Goal: Book appointment/travel/reservation

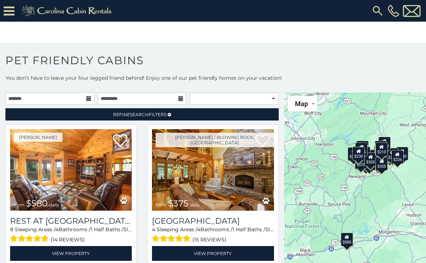
click at [90, 101] on icon at bounding box center [88, 98] width 5 height 5
click at [94, 99] on input "text" at bounding box center [49, 98] width 89 height 12
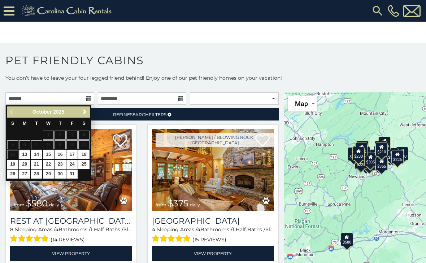
click at [88, 111] on link "Next" at bounding box center [84, 112] width 9 height 9
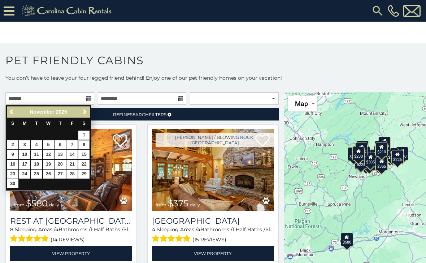
click at [87, 146] on link "8" at bounding box center [83, 144] width 11 height 9
type input "**********"
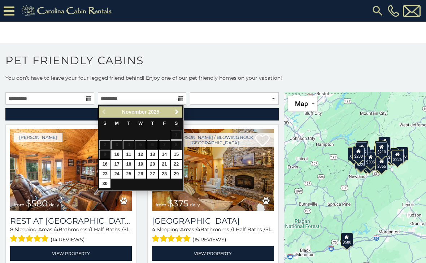
click at [155, 156] on link "13" at bounding box center [152, 154] width 11 height 9
type input "**********"
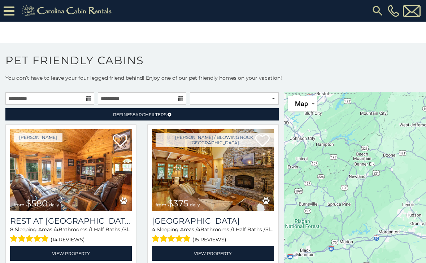
click at [162, 117] on span "Refine Search Filters" at bounding box center [139, 114] width 53 height 5
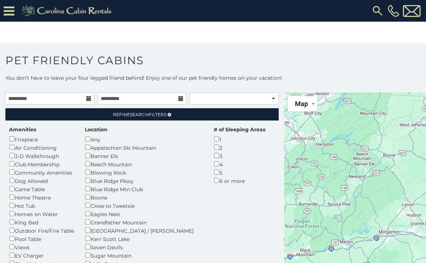
click at [214, 161] on div "4" at bounding box center [240, 164] width 52 height 8
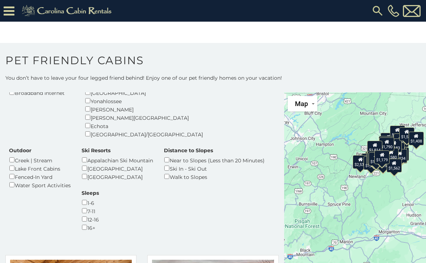
scroll to position [182, 0]
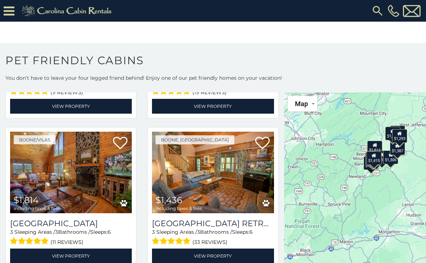
scroll to position [458, 0]
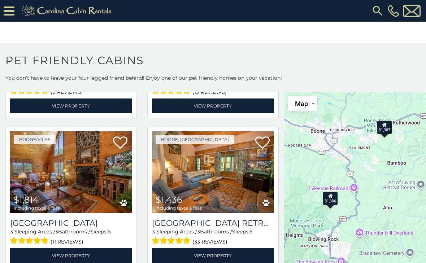
click at [388, 127] on div "$1,387" at bounding box center [384, 127] width 15 height 14
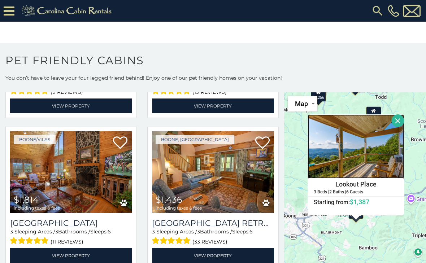
click at [361, 160] on img at bounding box center [356, 146] width 96 height 64
click at [85, 248] on link "View Property" at bounding box center [71, 255] width 122 height 15
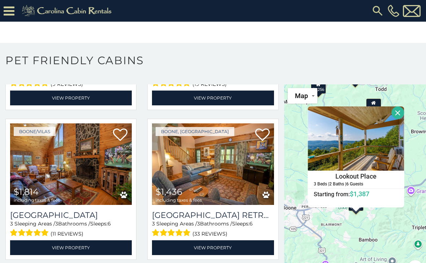
scroll to position [8, 0]
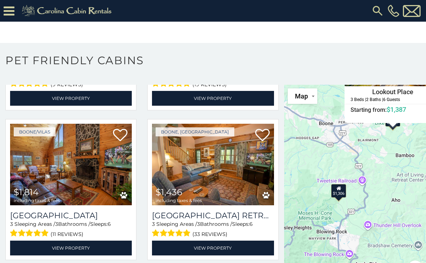
click at [341, 192] on div "$1,306" at bounding box center [338, 191] width 15 height 14
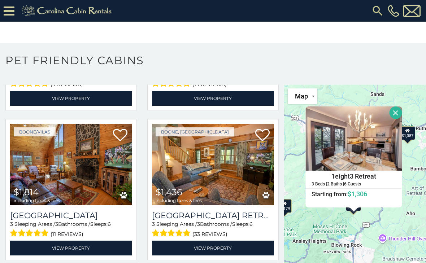
click at [361, 177] on h4 "1eight3 Retreat" at bounding box center [354, 176] width 96 height 11
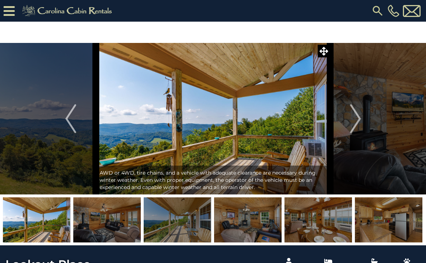
click at [355, 125] on img "Next" at bounding box center [355, 118] width 11 height 29
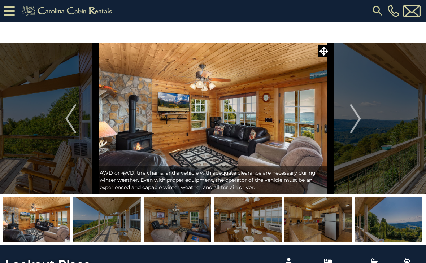
click at [358, 125] on img "Next" at bounding box center [355, 118] width 11 height 29
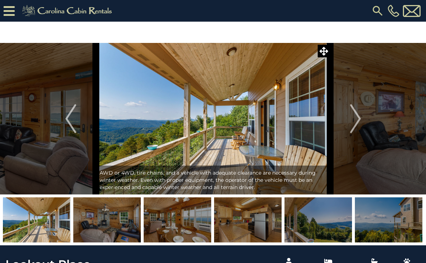
click at [353, 120] on img "Next" at bounding box center [355, 118] width 11 height 29
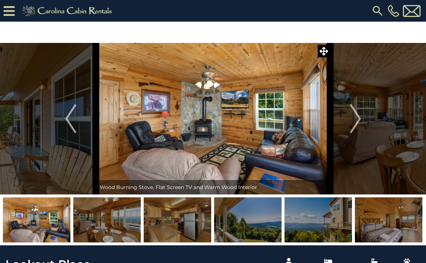
click at [359, 121] on img "Next" at bounding box center [355, 118] width 11 height 29
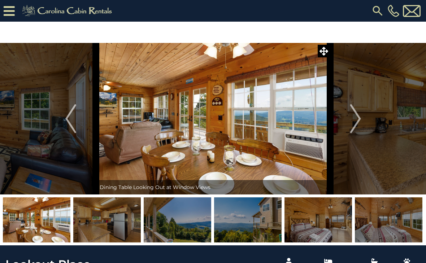
click at [355, 124] on img "Next" at bounding box center [355, 118] width 11 height 29
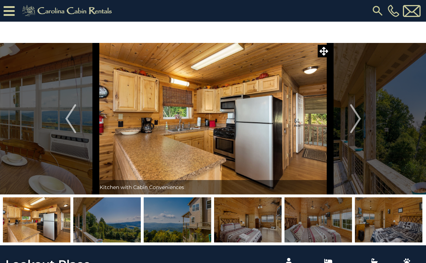
click at [354, 119] on img "Next" at bounding box center [355, 118] width 11 height 29
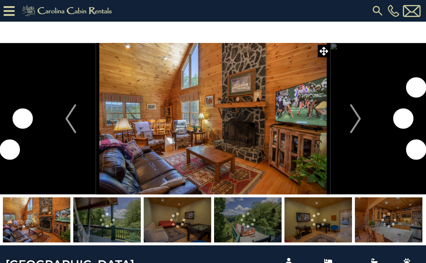
click at [357, 119] on img "Next" at bounding box center [355, 118] width 11 height 29
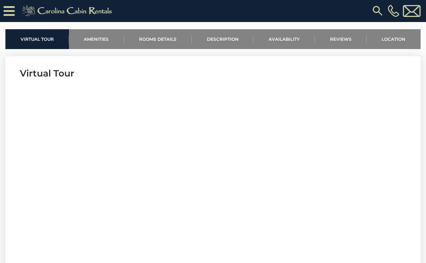
scroll to position [234, 0]
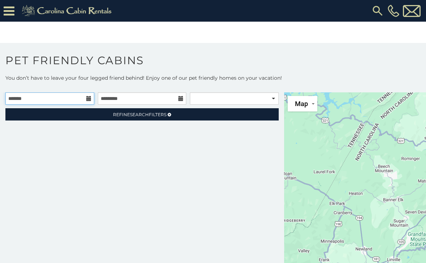
click at [91, 103] on input "text" at bounding box center [49, 98] width 89 height 12
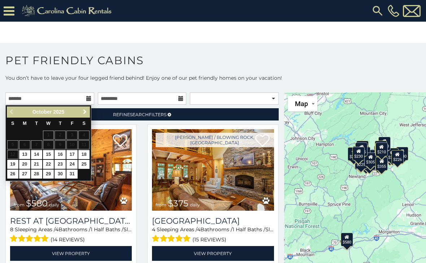
click at [87, 113] on span "Next" at bounding box center [85, 112] width 6 height 6
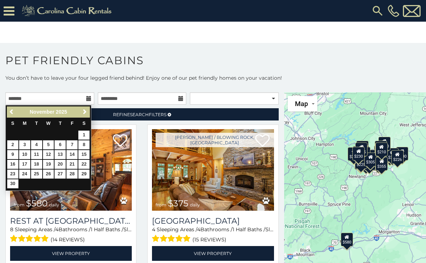
click at [87, 147] on link "8" at bounding box center [83, 144] width 11 height 9
type input "**********"
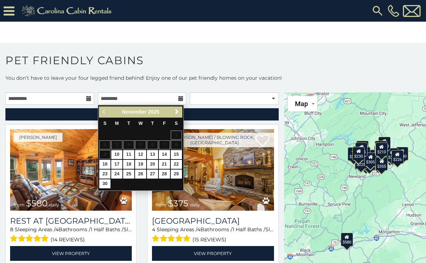
click at [159, 156] on link "14" at bounding box center [164, 154] width 11 height 9
type input "**********"
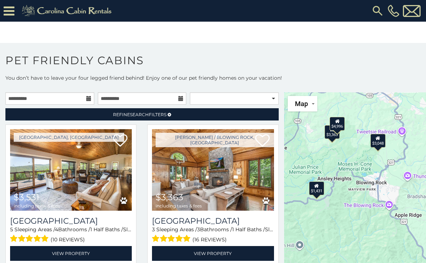
click at [319, 191] on div "$1,431" at bounding box center [316, 188] width 15 height 14
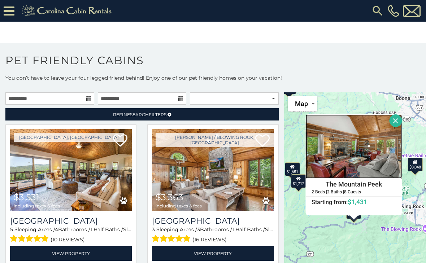
click at [352, 160] on img at bounding box center [354, 146] width 96 height 64
click at [224, 187] on img at bounding box center [213, 170] width 122 height 82
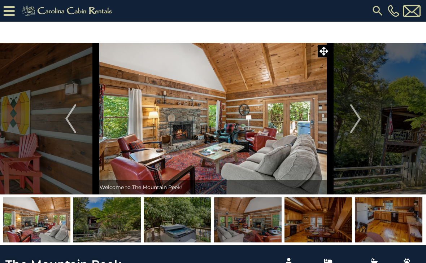
click at [352, 130] on img "Next" at bounding box center [355, 118] width 11 height 29
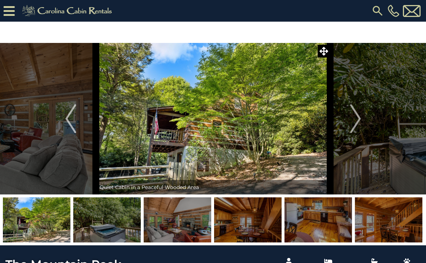
click at [358, 124] on img "Next" at bounding box center [355, 118] width 11 height 29
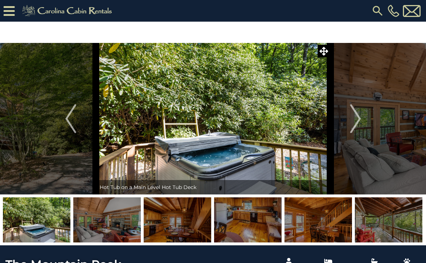
click at [360, 125] on img "Next" at bounding box center [355, 118] width 11 height 29
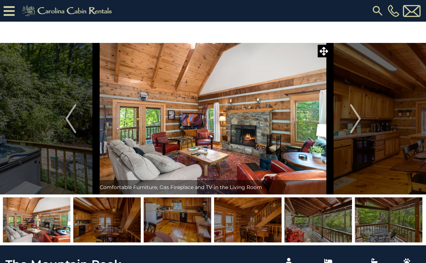
click at [356, 125] on img "Next" at bounding box center [355, 118] width 11 height 29
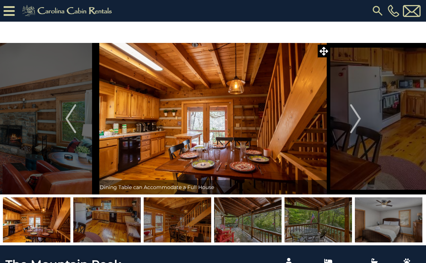
click at [357, 119] on img "Next" at bounding box center [355, 118] width 11 height 29
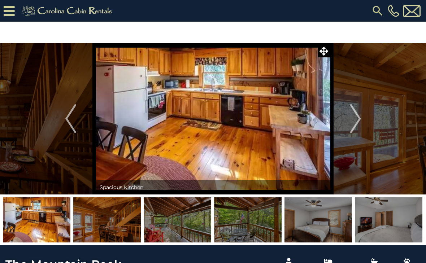
click at [357, 120] on img "Next" at bounding box center [355, 118] width 11 height 29
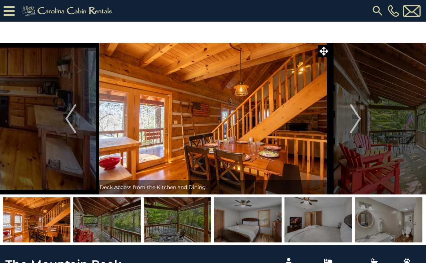
click at [358, 123] on img "Next" at bounding box center [355, 118] width 11 height 29
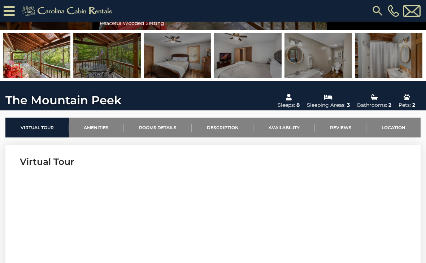
scroll to position [154, 0]
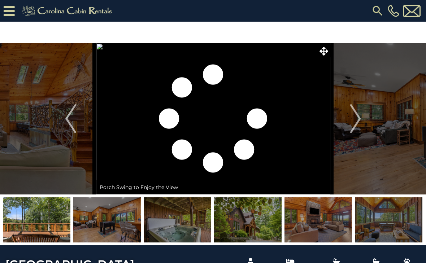
click at [251, 225] on img at bounding box center [248, 219] width 68 height 45
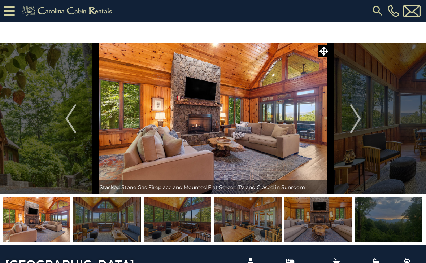
click at [370, 226] on img at bounding box center [389, 219] width 68 height 45
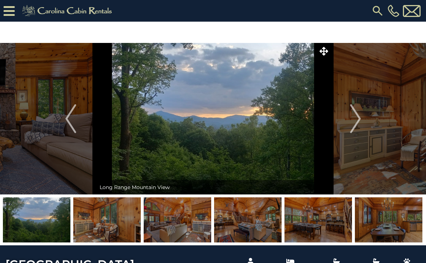
click at [386, 220] on img at bounding box center [389, 219] width 68 height 45
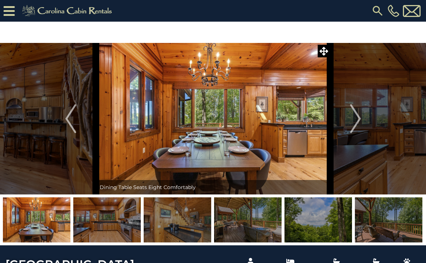
click at [399, 223] on img at bounding box center [389, 219] width 68 height 45
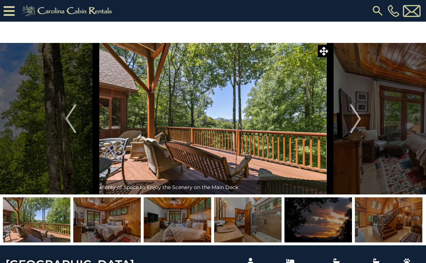
click at [360, 123] on img "Next" at bounding box center [355, 118] width 11 height 29
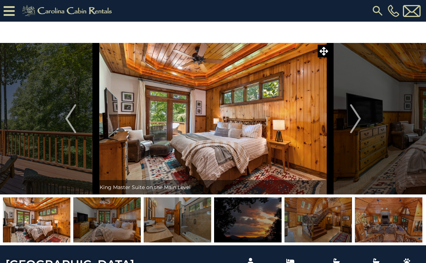
click at [353, 125] on img "Next" at bounding box center [355, 118] width 11 height 29
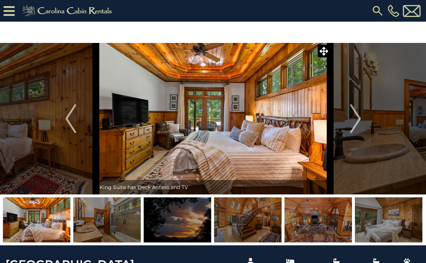
click at [350, 125] on img "Next" at bounding box center [355, 118] width 11 height 29
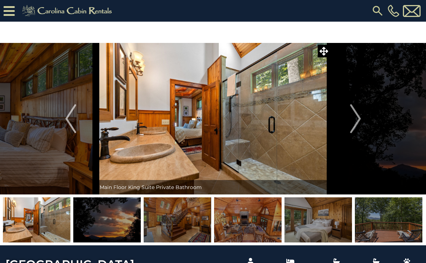
click at [358, 122] on img "Next" at bounding box center [355, 118] width 11 height 29
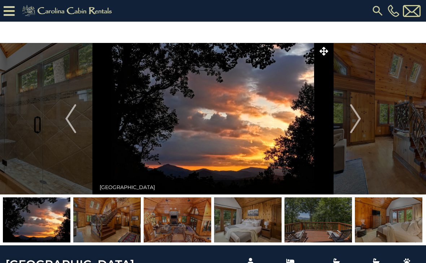
click at [359, 123] on img "Next" at bounding box center [355, 118] width 11 height 29
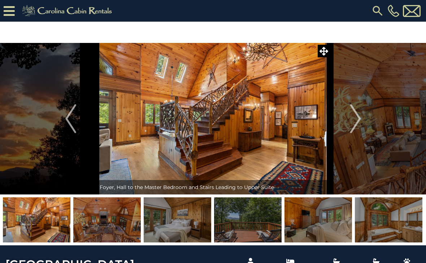
click at [362, 122] on button "Next" at bounding box center [355, 119] width 51 height 152
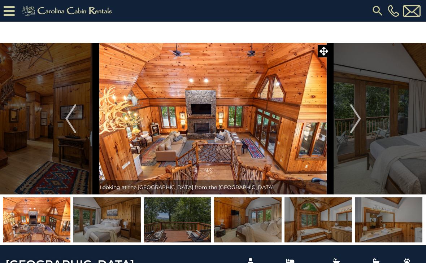
click at [360, 121] on img "Next" at bounding box center [355, 118] width 11 height 29
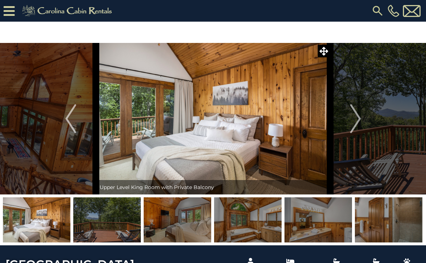
click at [360, 122] on img "Next" at bounding box center [355, 118] width 11 height 29
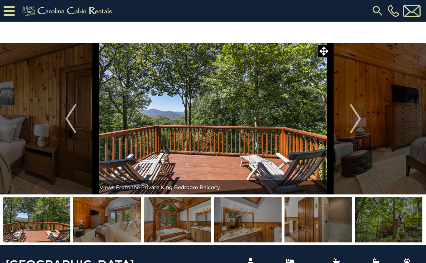
click at [354, 129] on img "Next" at bounding box center [355, 118] width 11 height 29
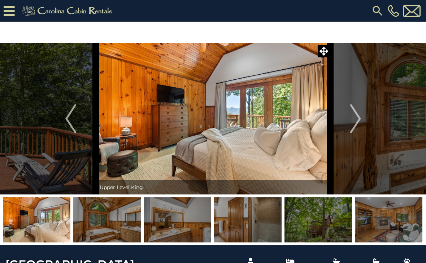
click at [353, 121] on img "Next" at bounding box center [355, 118] width 11 height 29
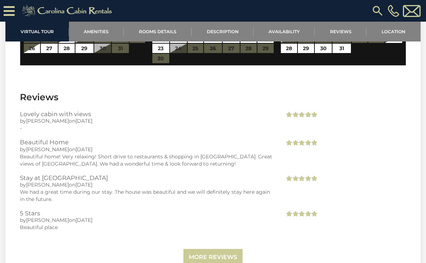
scroll to position [1511, 0]
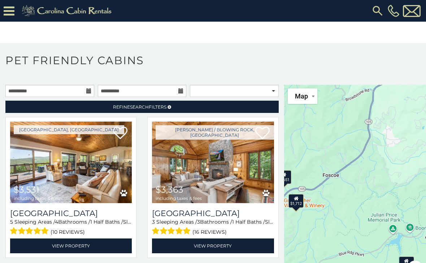
scroll to position [8, 0]
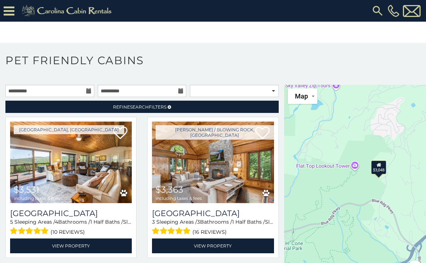
click at [385, 167] on div "$3,048" at bounding box center [378, 168] width 15 height 14
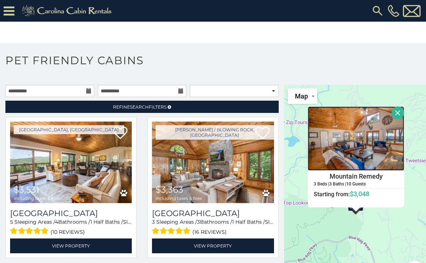
click at [369, 143] on img at bounding box center [356, 138] width 96 height 64
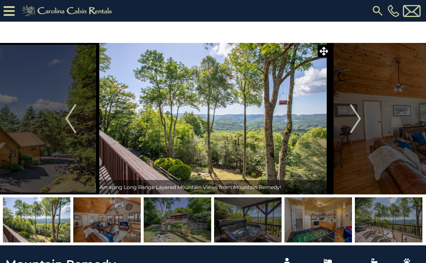
click at [349, 125] on button "Next" at bounding box center [355, 119] width 51 height 152
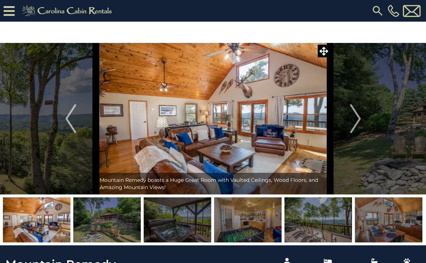
click at [357, 120] on img "Next" at bounding box center [355, 118] width 11 height 29
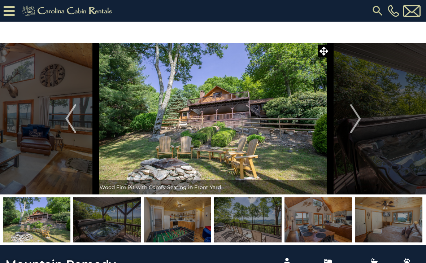
click at [356, 121] on img "Next" at bounding box center [355, 118] width 11 height 29
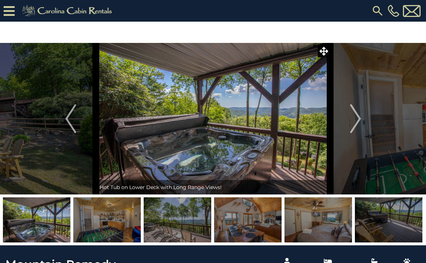
click at [362, 119] on button "Next" at bounding box center [355, 119] width 51 height 152
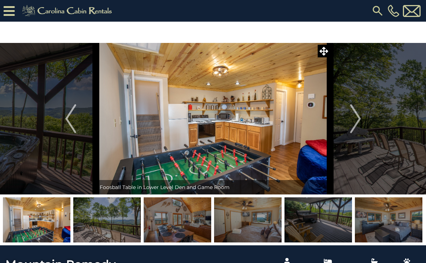
click at [360, 125] on img "Next" at bounding box center [355, 118] width 11 height 29
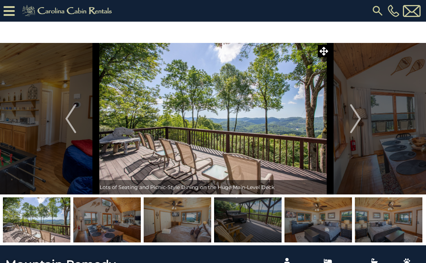
click at [356, 119] on img "Next" at bounding box center [355, 118] width 11 height 29
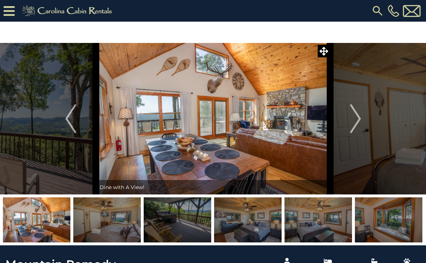
click at [358, 121] on img "Next" at bounding box center [355, 118] width 11 height 29
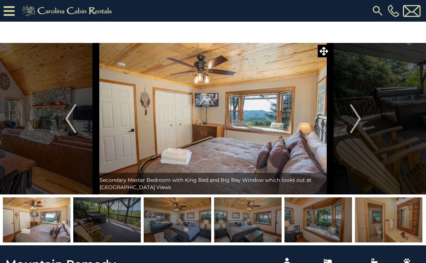
click at [362, 122] on button "Next" at bounding box center [355, 119] width 51 height 152
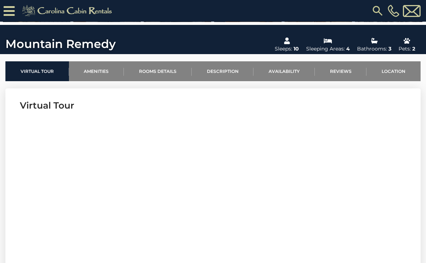
scroll to position [201, 0]
